Goal: Task Accomplishment & Management: Manage account settings

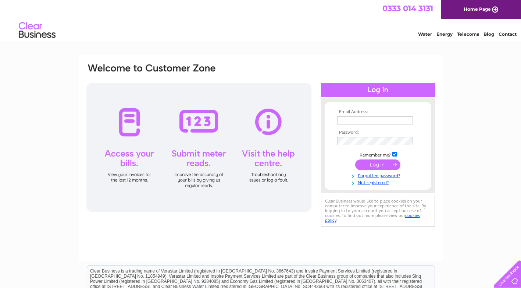
click at [356, 121] on input "text" at bounding box center [375, 120] width 76 height 8
type input "[EMAIL_ADDRESS][DOMAIN_NAME]"
click at [355, 160] on input "submit" at bounding box center [377, 165] width 45 height 10
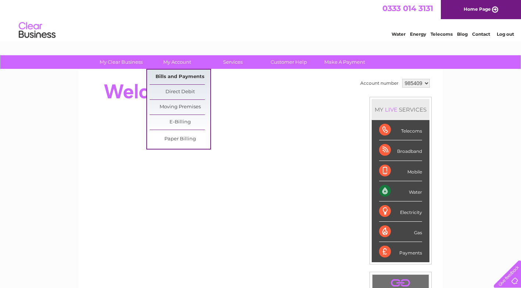
click at [181, 75] on link "Bills and Payments" at bounding box center [180, 76] width 61 height 15
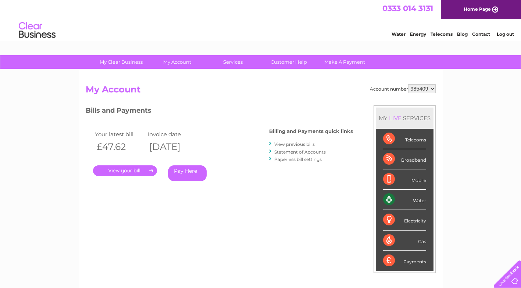
click at [139, 170] on link "." at bounding box center [125, 170] width 64 height 11
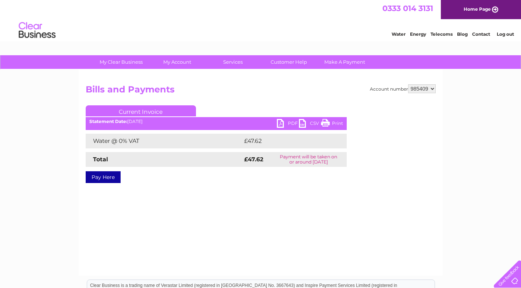
drag, startPoint x: 337, startPoint y: 123, endPoint x: 46, endPoint y: 247, distance: 316.0
click at [337, 123] on link "Print" at bounding box center [332, 124] width 22 height 11
